Goal: Task Accomplishment & Management: Use online tool/utility

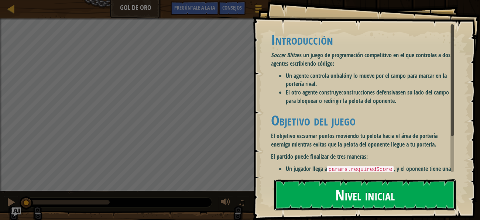
click at [405, 197] on button "Nivel inicial" at bounding box center [364, 194] width 181 height 31
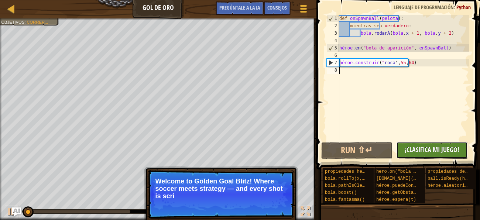
click at [413, 148] on font "¡Clasifica mi juego!" at bounding box center [431, 149] width 55 height 9
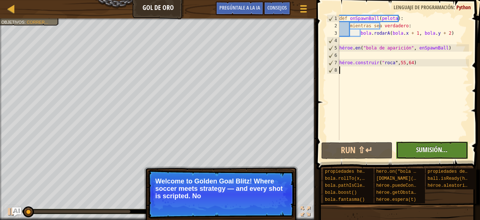
click at [413, 148] on div "No hay ningún código nuevo para clasificar ¡Clasifica mi juego! Sumisión... Env…" at bounding box center [427, 150] width 71 height 17
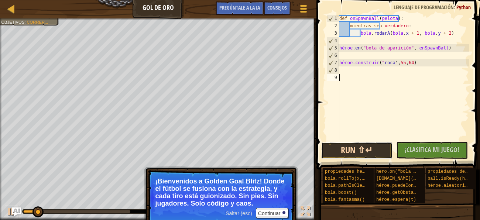
click at [365, 151] on button "Run ⇧↵" at bounding box center [356, 150] width 71 height 17
click at [328, 145] on button "Running" at bounding box center [356, 150] width 71 height 17
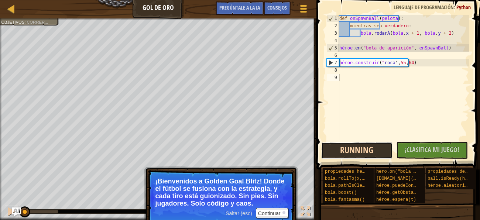
click at [328, 145] on button "Running" at bounding box center [356, 150] width 71 height 17
click at [406, 129] on div "def onSpawnBall ( pelota ) : mientras sea verdadero : bola . rodarA ( bola . x …" at bounding box center [403, 85] width 131 height 140
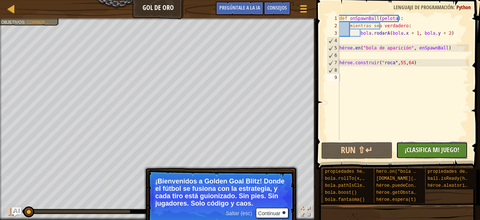
click at [418, 149] on font "¡Clasifica mi juego!" at bounding box center [431, 149] width 55 height 9
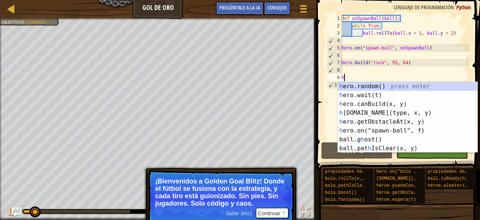
scroll to position [3, 0]
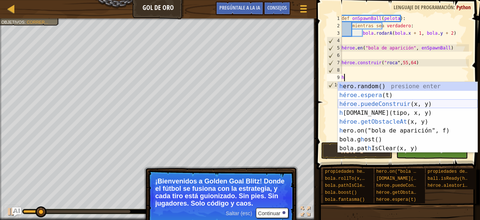
click at [358, 101] on div "h ero.random() presione enter héroe.espera (t) Presione Enter héroe.puedeConstr…" at bounding box center [407, 126] width 139 height 89
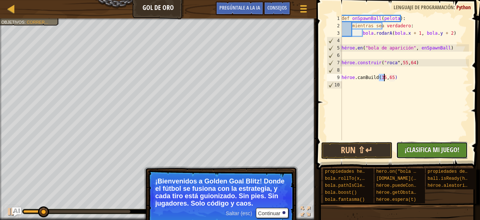
click at [424, 158] on button "No hay ningún código nuevo para clasificar ¡Clasifica mi juego! Sumisión... Env…" at bounding box center [431, 150] width 71 height 17
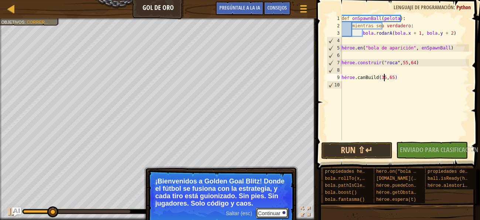
click at [268, 210] on font "Continuar" at bounding box center [269, 213] width 23 height 6
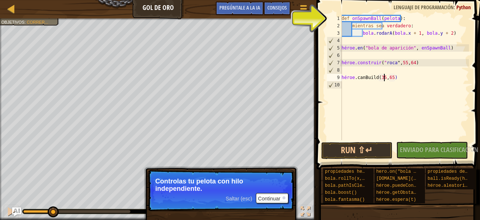
click at [417, 156] on div "No hay ningún código nuevo para clasificar ¡Clasifica mi juego! Sumisión... Env…" at bounding box center [427, 150] width 71 height 17
click at [344, 31] on div "def onSpawnBall ( pelota ) : mientras sea verdadero : bola . rodarA ( bola . x …" at bounding box center [404, 85] width 129 height 140
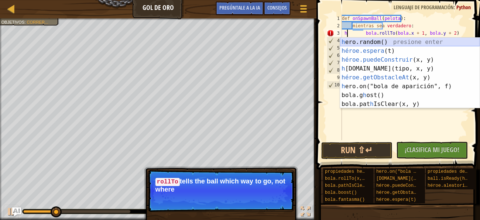
click at [357, 42] on div "h ero.random() presione enter héroe.espera (t) Presione Enter héroe.puedeConstr…" at bounding box center [409, 82] width 139 height 89
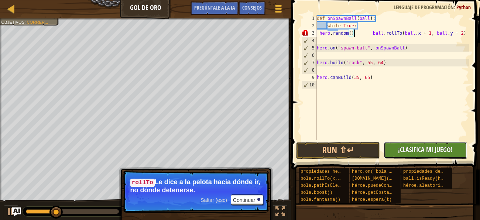
click at [413, 145] on font "¡Clasifica mi juego!" at bounding box center [425, 149] width 55 height 9
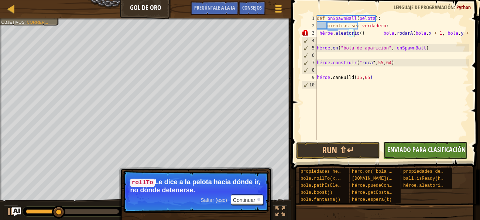
click at [413, 145] on div "No hay ningún código nuevo para clasificar ¡Clasifica mi juego! Sumisión... Env…" at bounding box center [421, 150] width 83 height 17
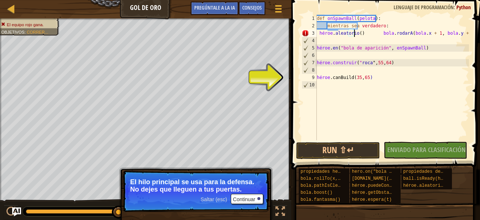
click at [321, 76] on div "def onSpawnBall ( pelota ) : mientras sea verdadero : héroe . aleatorio ( ) bol…" at bounding box center [392, 85] width 154 height 140
type textarea "hero.canBuild(35, 65)"
